Goal: Transaction & Acquisition: Download file/media

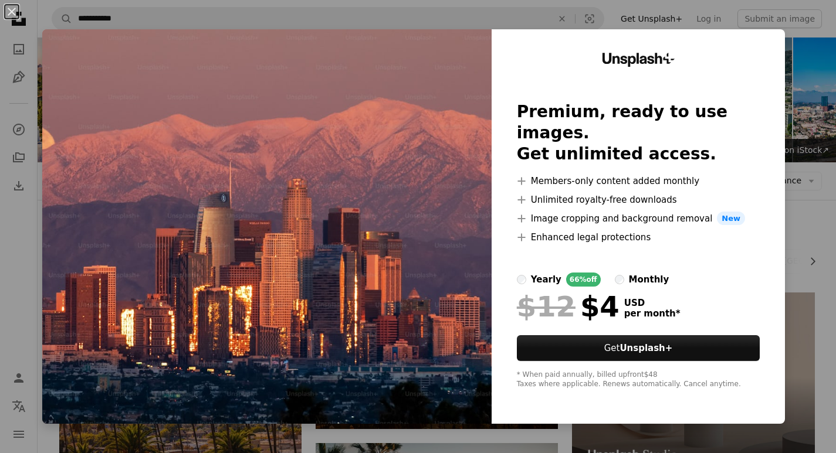
scroll to position [3584, 0]
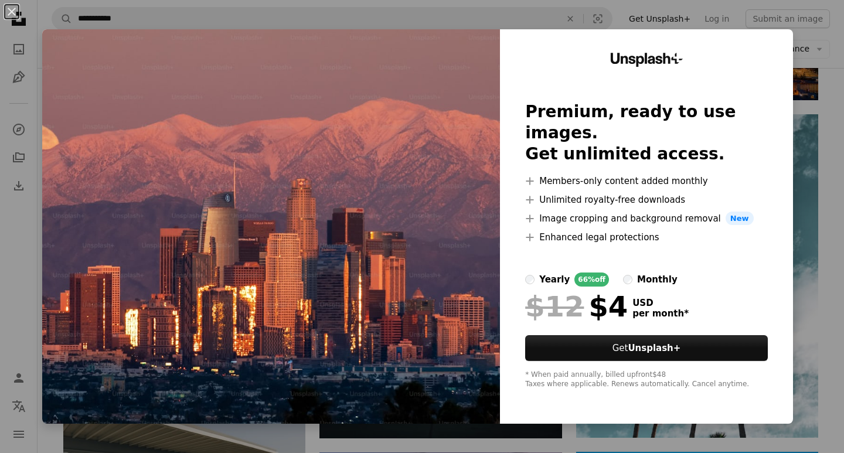
click at [799, 49] on div "An X shape Unsplash+ Premium, ready to use images. Get unlimited access. A plus…" at bounding box center [422, 226] width 844 height 453
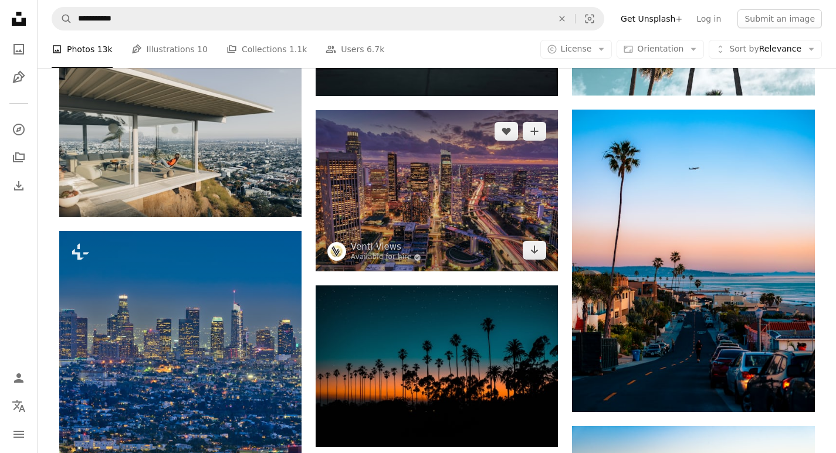
scroll to position [3936, 0]
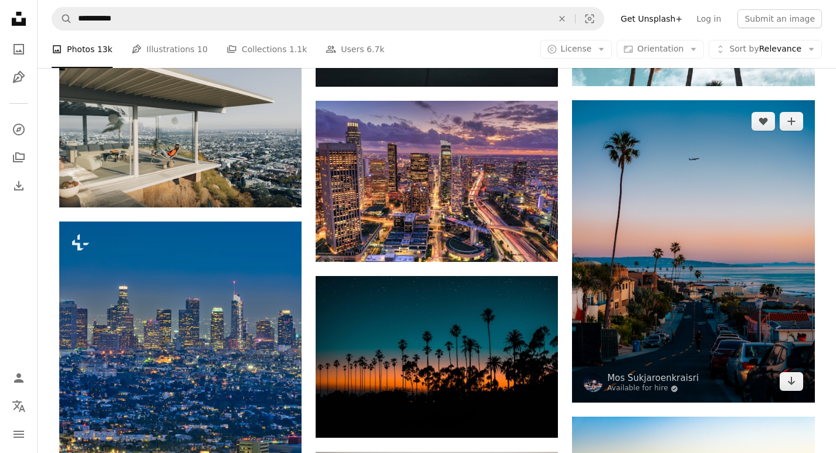
click at [716, 286] on img at bounding box center [693, 251] width 242 height 303
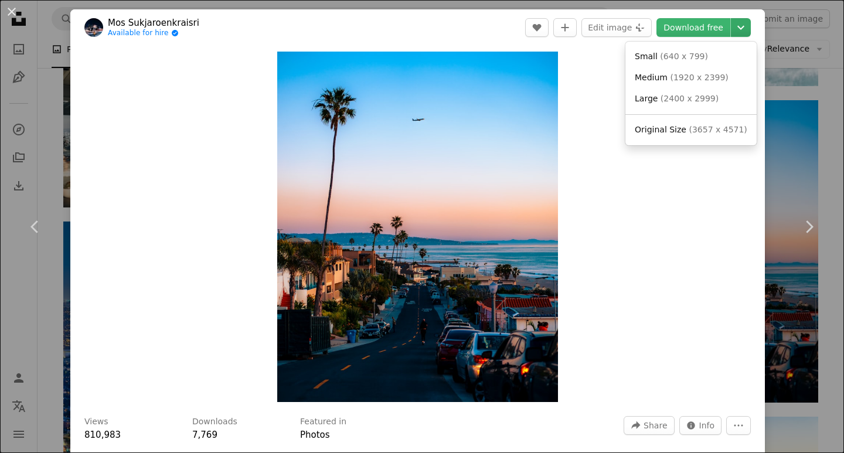
click at [732, 28] on icon "Chevron down" at bounding box center [741, 28] width 19 height 14
click at [692, 106] on link "Large ( 2400 x 2999 )" at bounding box center [691, 99] width 122 height 21
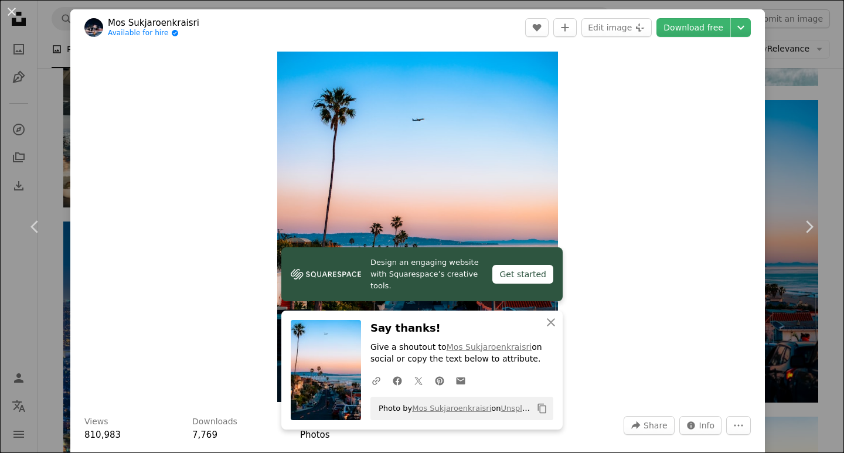
click at [785, 70] on div "An X shape Chevron left Chevron right Design an engaging website with Squarespa…" at bounding box center [422, 226] width 844 height 453
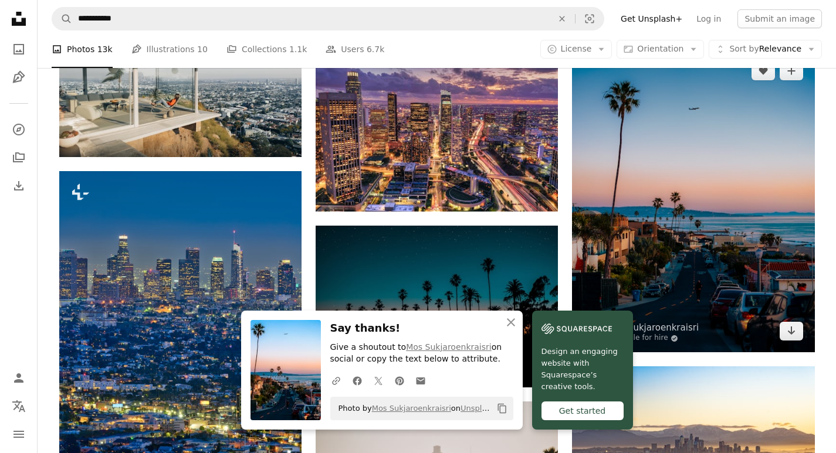
scroll to position [3936, 0]
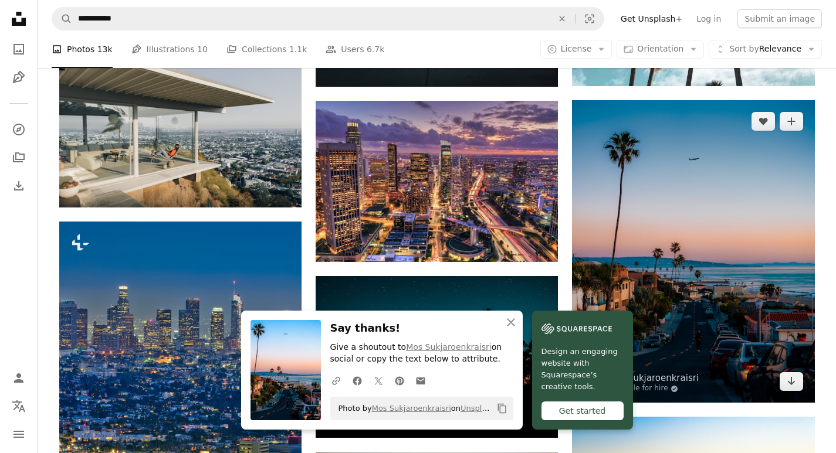
click at [709, 259] on img at bounding box center [693, 251] width 242 height 303
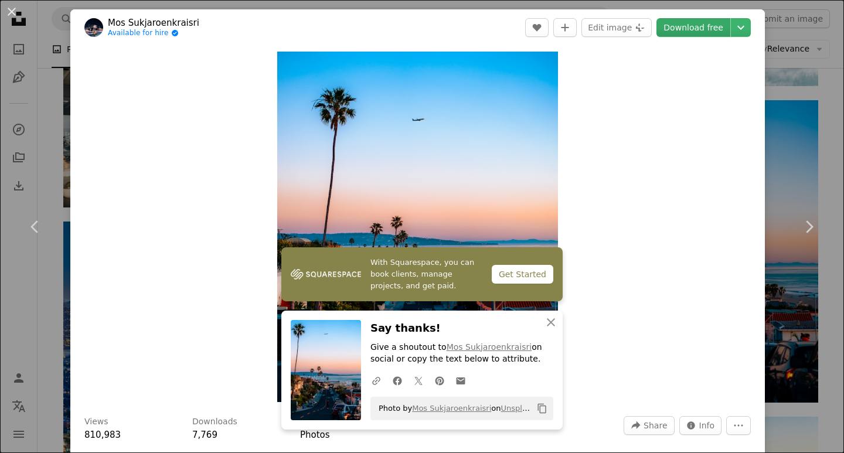
click at [711, 25] on link "Download free" at bounding box center [694, 27] width 74 height 19
click at [788, 99] on div "An X shape Chevron left Chevron right With Squarespace, you can book clients, m…" at bounding box center [422, 226] width 844 height 453
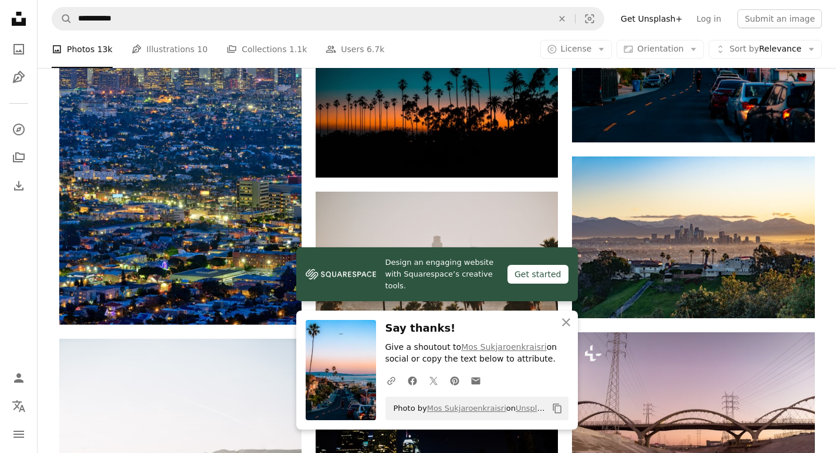
scroll to position [4346, 0]
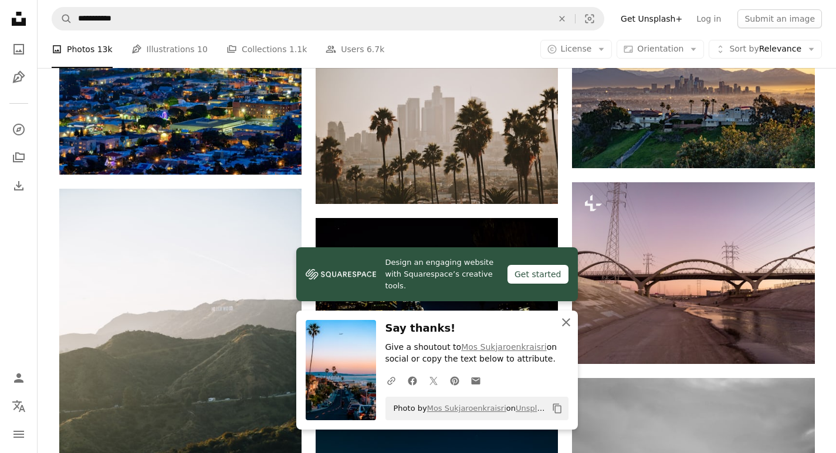
click at [564, 324] on icon "button" at bounding box center [566, 322] width 8 height 8
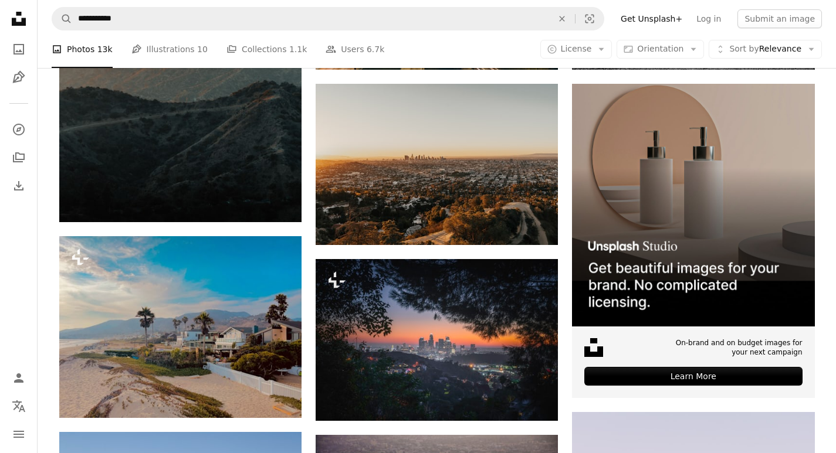
scroll to position [5050, 0]
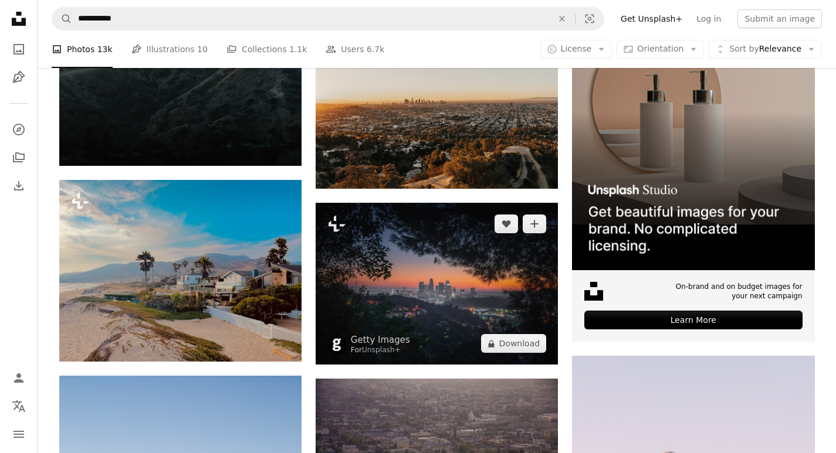
click at [424, 256] on img at bounding box center [436, 284] width 242 height 162
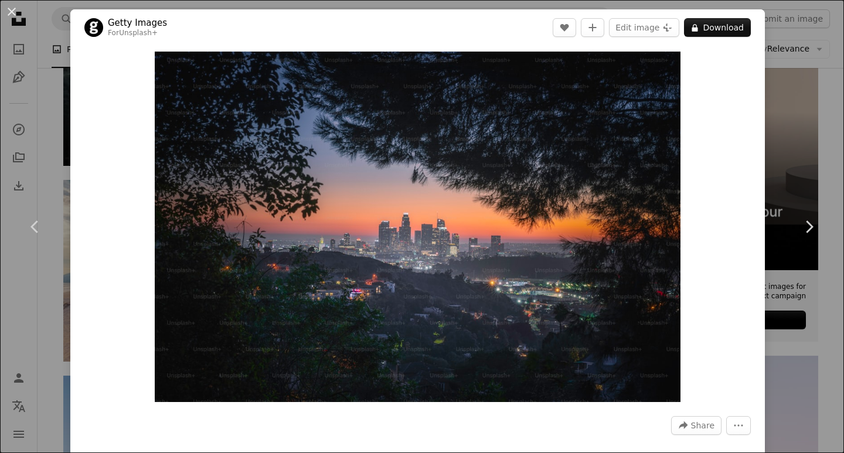
click at [755, 157] on div "Zoom in" at bounding box center [417, 227] width 695 height 362
click at [787, 159] on div "An X shape Chevron left Chevron right Getty Images For Unsplash+ A heart A plus…" at bounding box center [422, 226] width 844 height 453
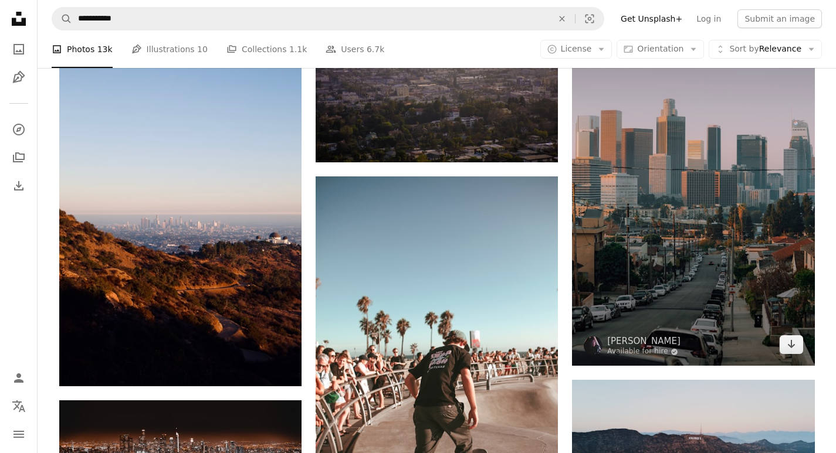
scroll to position [5343, 0]
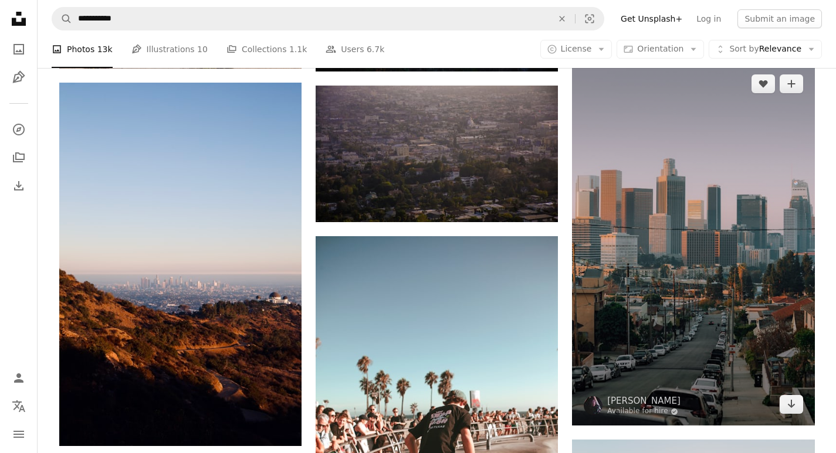
click at [729, 178] on img at bounding box center [693, 244] width 242 height 363
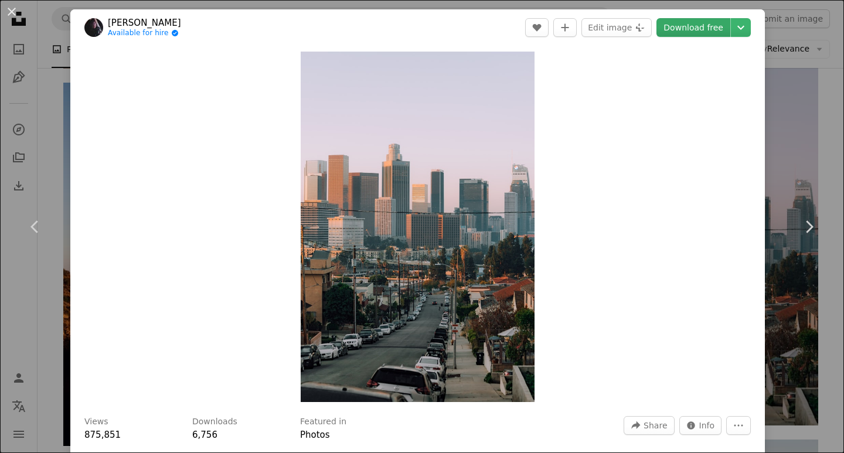
click at [712, 28] on link "Download free" at bounding box center [694, 27] width 74 height 19
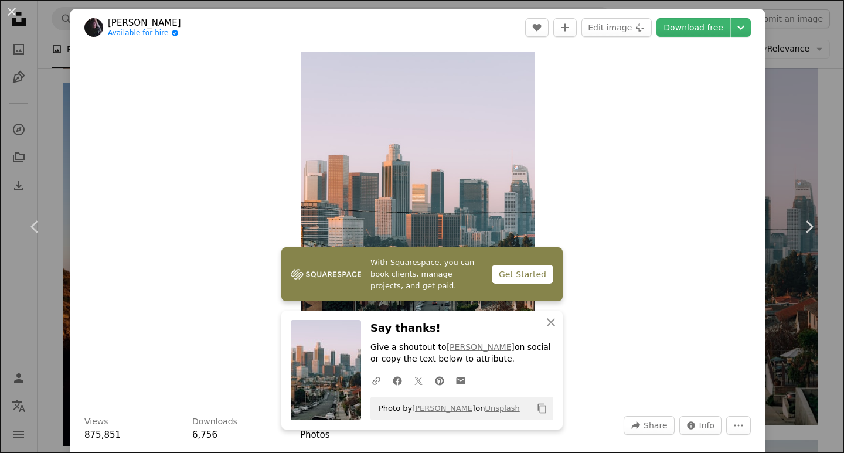
click at [799, 140] on div "An X shape Chevron left Chevron right With Squarespace, you can book clients, m…" at bounding box center [422, 226] width 844 height 453
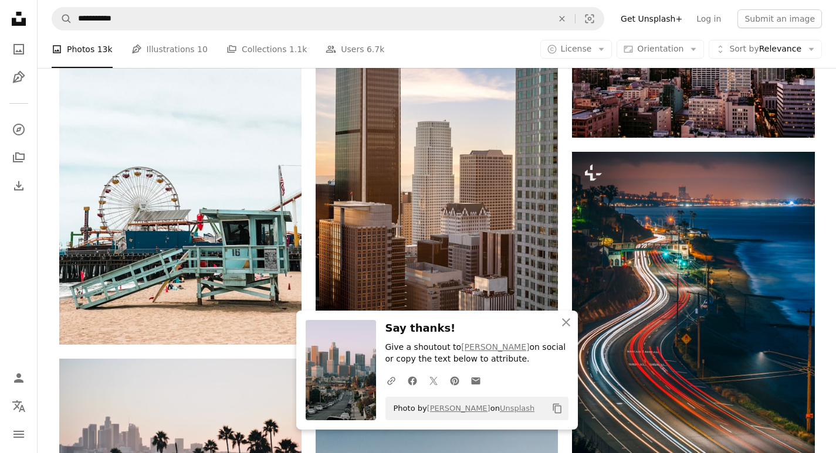
scroll to position [5988, 0]
